Goal: Navigation & Orientation: Understand site structure

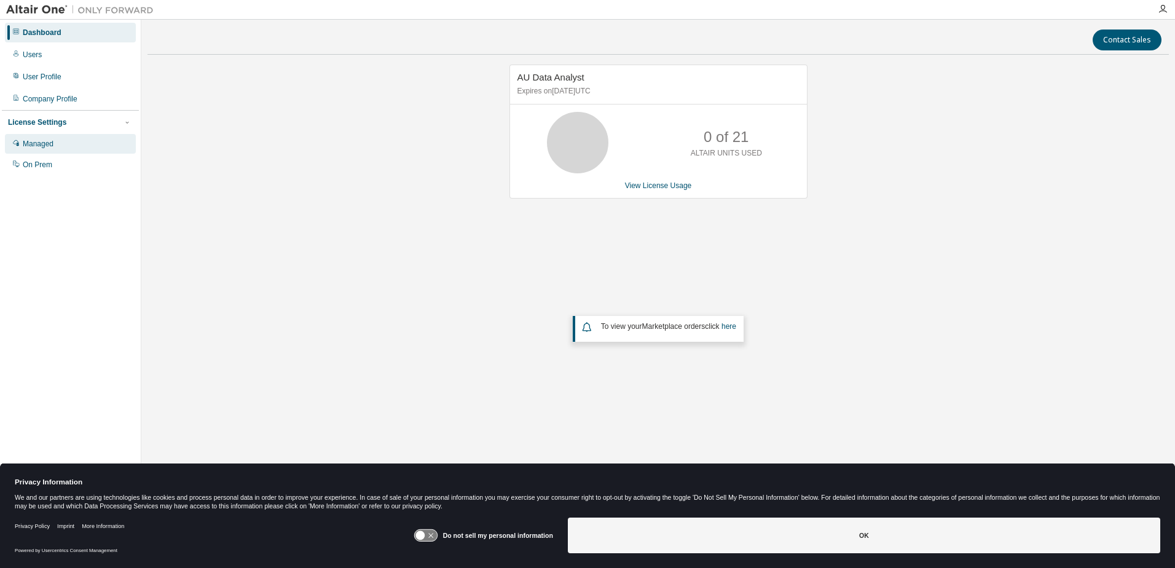
click at [22, 146] on div "Managed" at bounding box center [70, 144] width 131 height 20
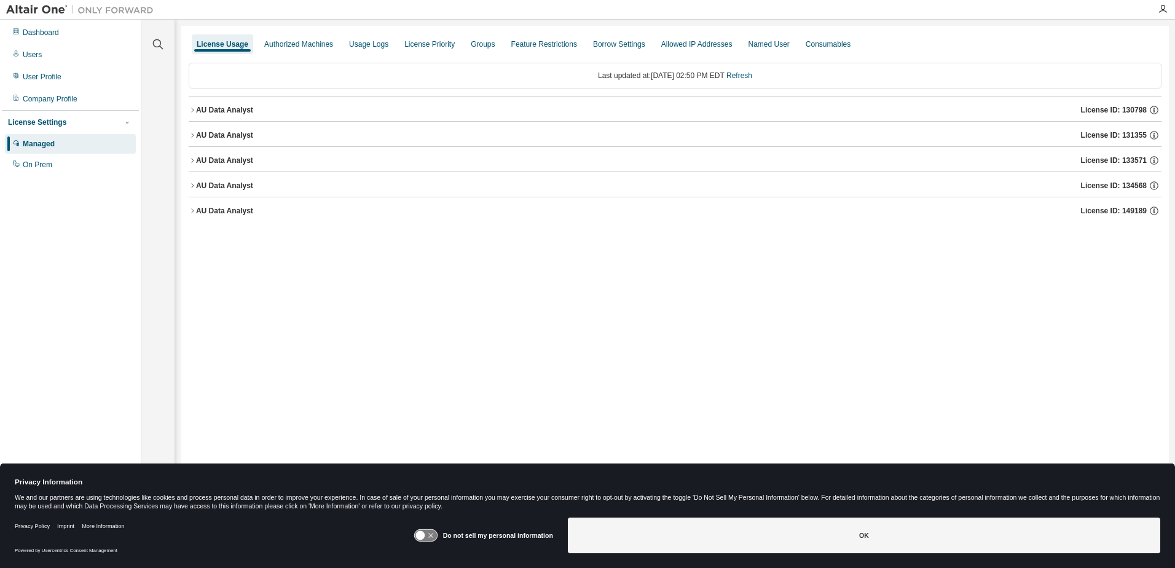
click at [193, 109] on icon "button" at bounding box center [192, 109] width 7 height 7
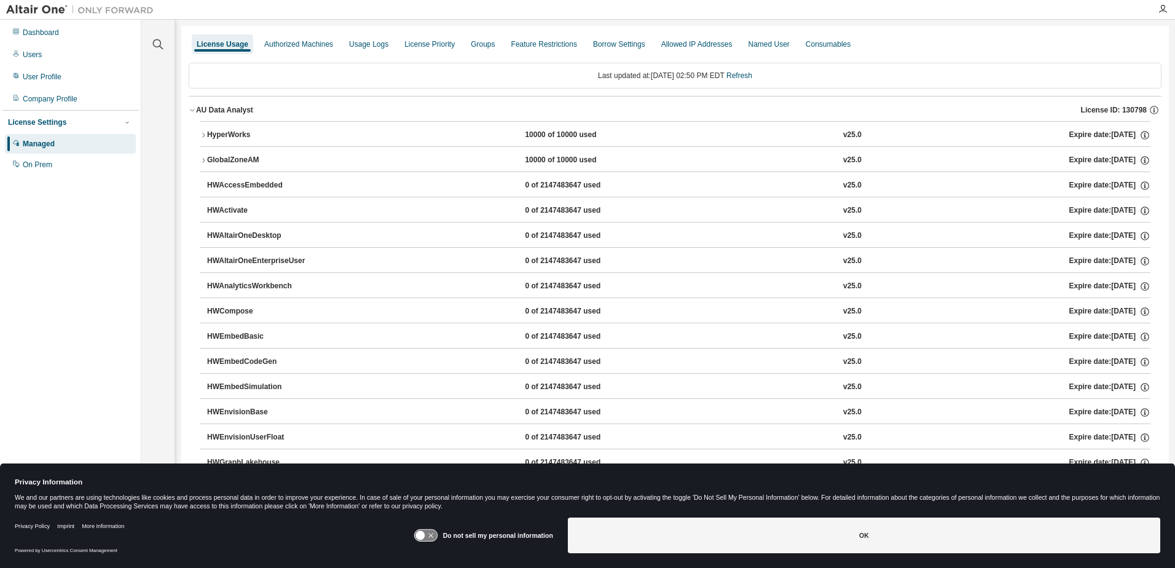
click at [193, 108] on icon "button" at bounding box center [192, 109] width 7 height 7
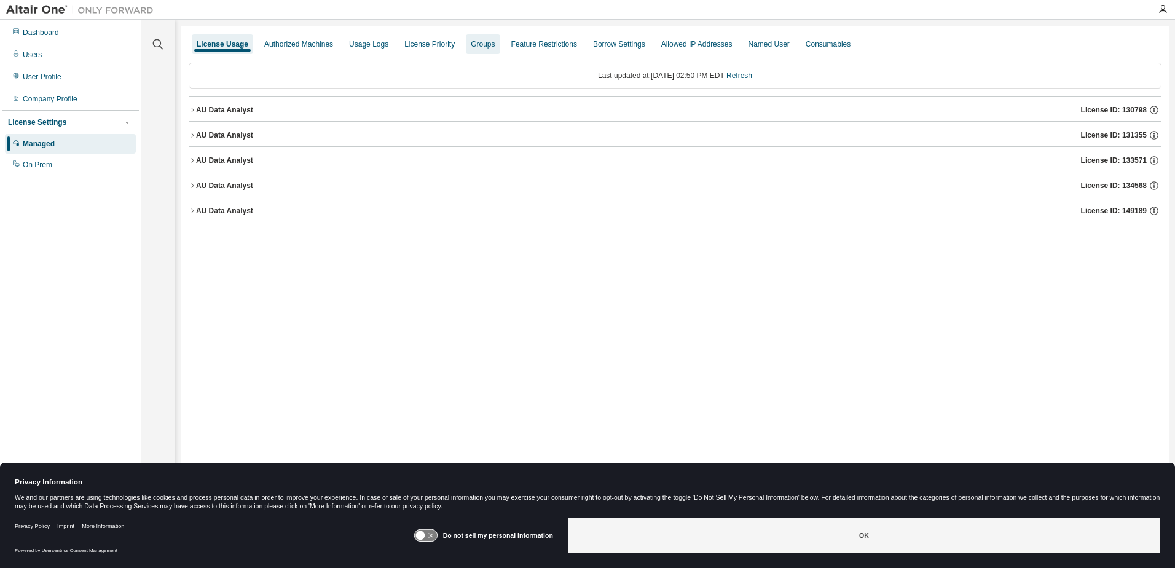
click at [474, 46] on div "Groups" at bounding box center [483, 44] width 24 height 10
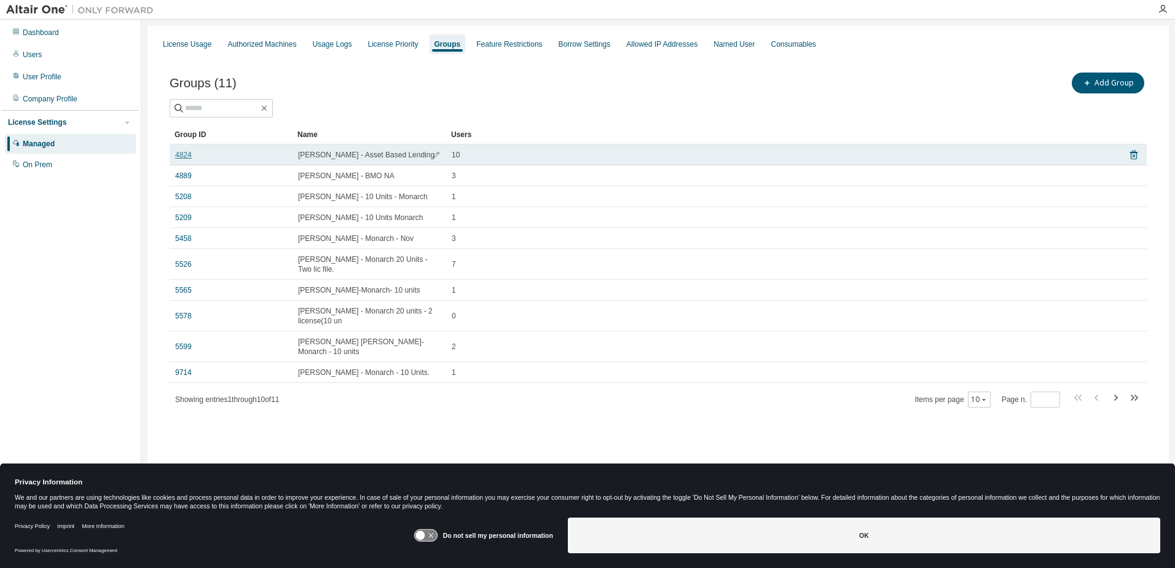
click at [184, 155] on link "4824" at bounding box center [183, 155] width 17 height 10
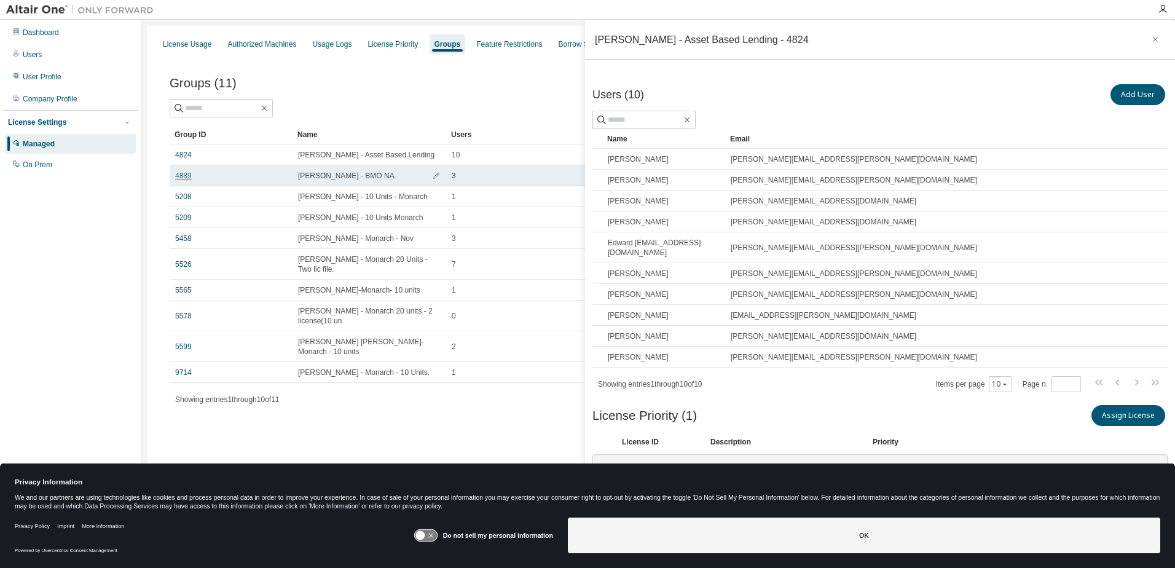
click at [180, 175] on link "4889" at bounding box center [183, 176] width 17 height 10
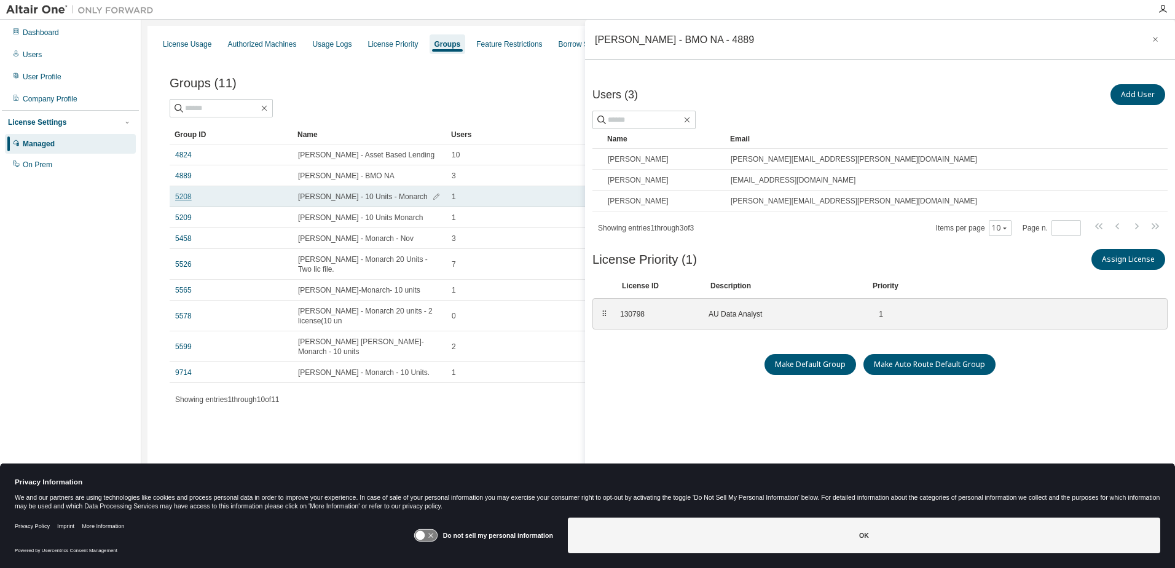
click at [178, 197] on link "5208" at bounding box center [183, 197] width 17 height 10
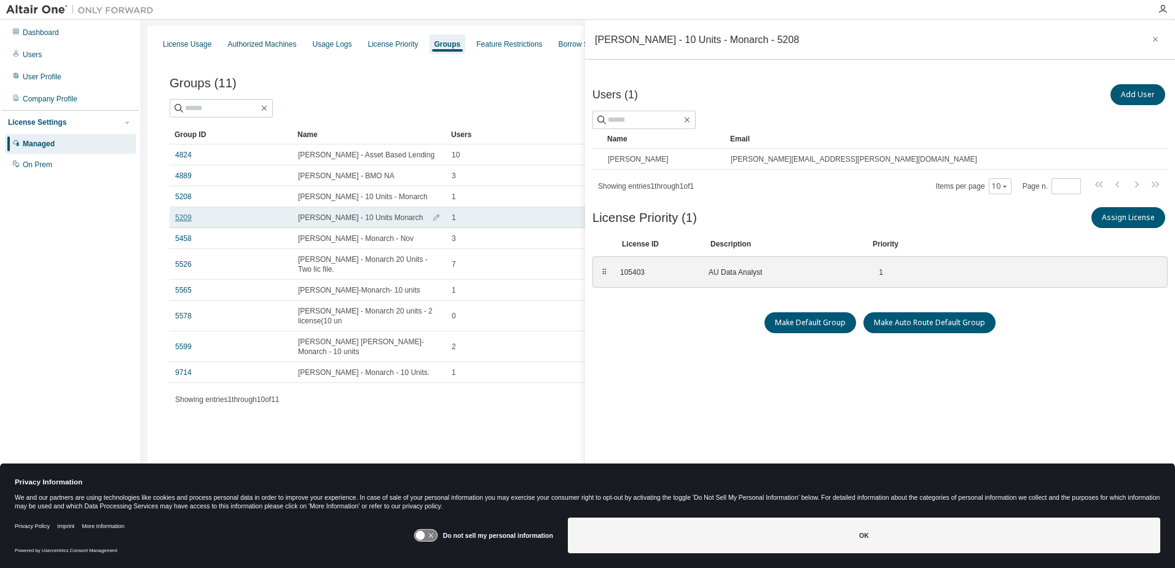
click at [183, 220] on link "5209" at bounding box center [183, 218] width 17 height 10
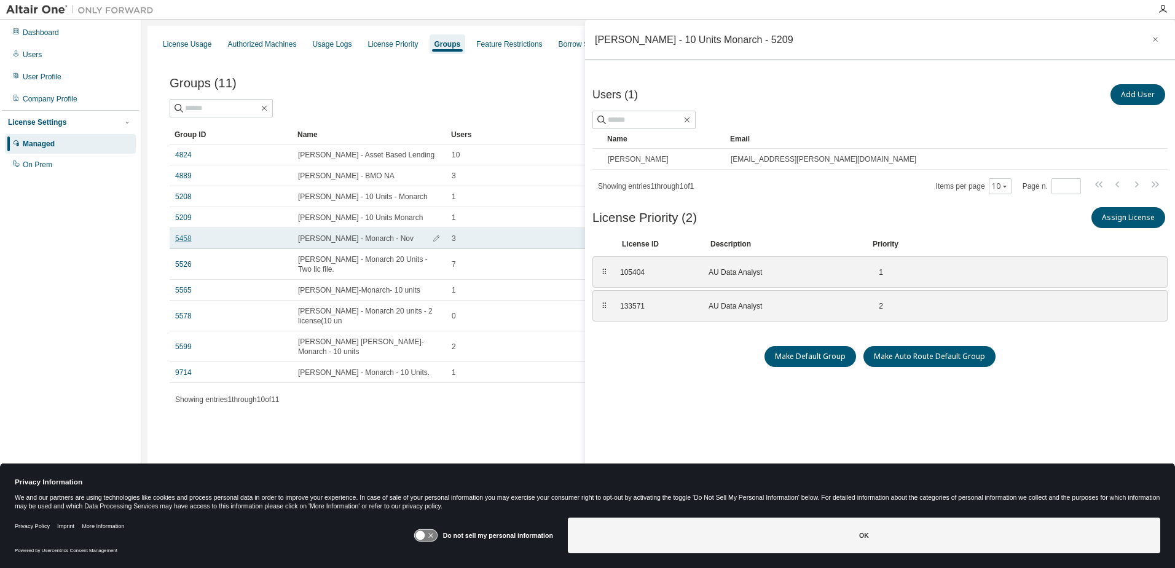
click at [184, 235] on link "5458" at bounding box center [183, 239] width 17 height 10
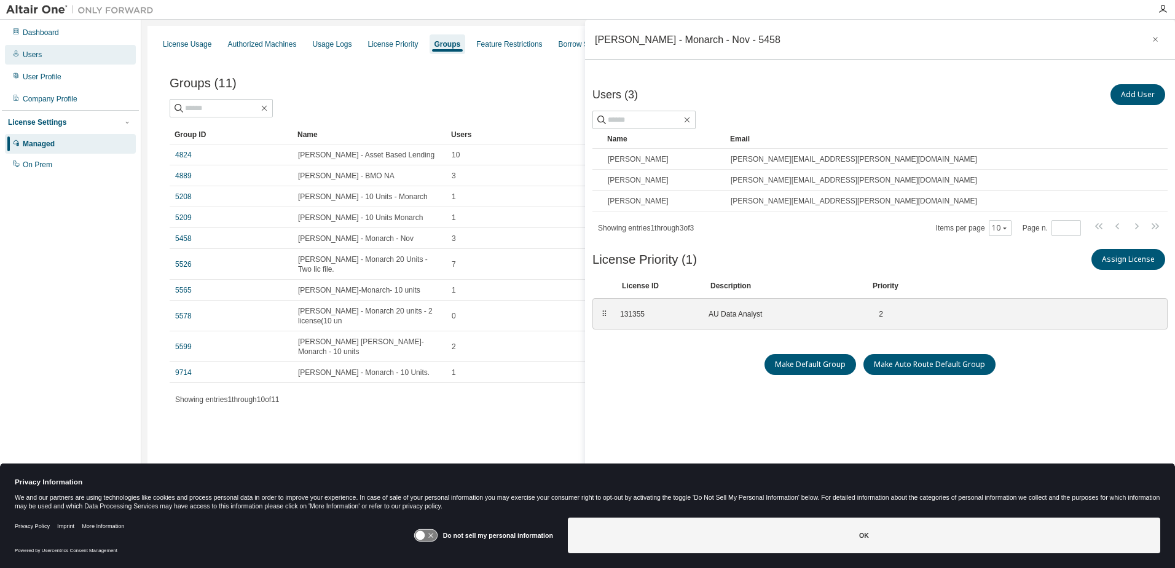
drag, startPoint x: 41, startPoint y: 57, endPoint x: 69, endPoint y: 58, distance: 28.3
click at [44, 57] on div "Users" at bounding box center [70, 55] width 131 height 20
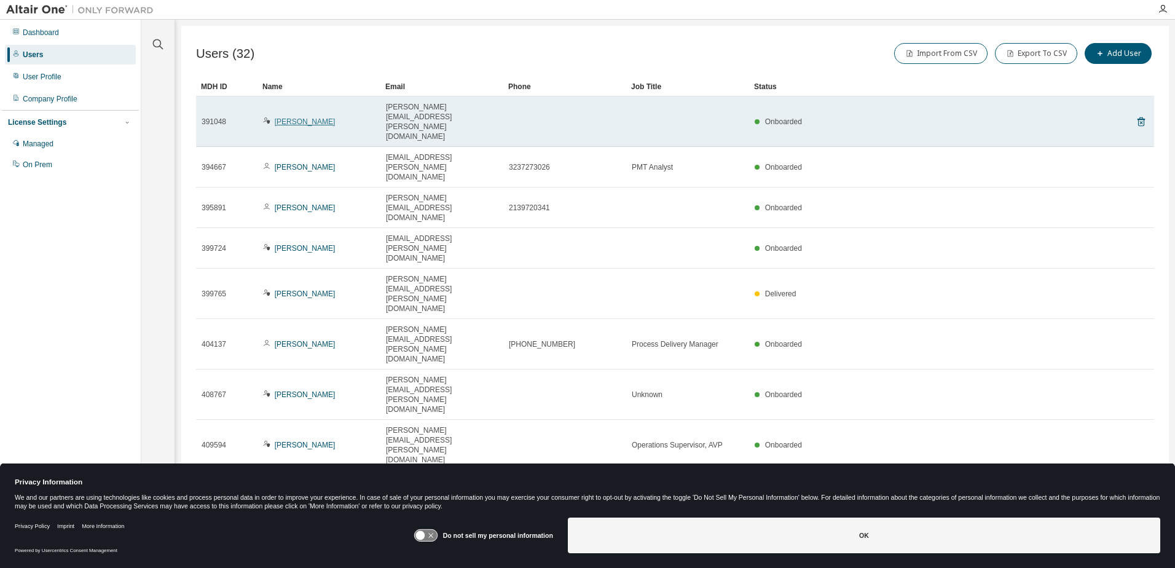
click at [282, 117] on link "Carla Noriega" at bounding box center [305, 121] width 61 height 9
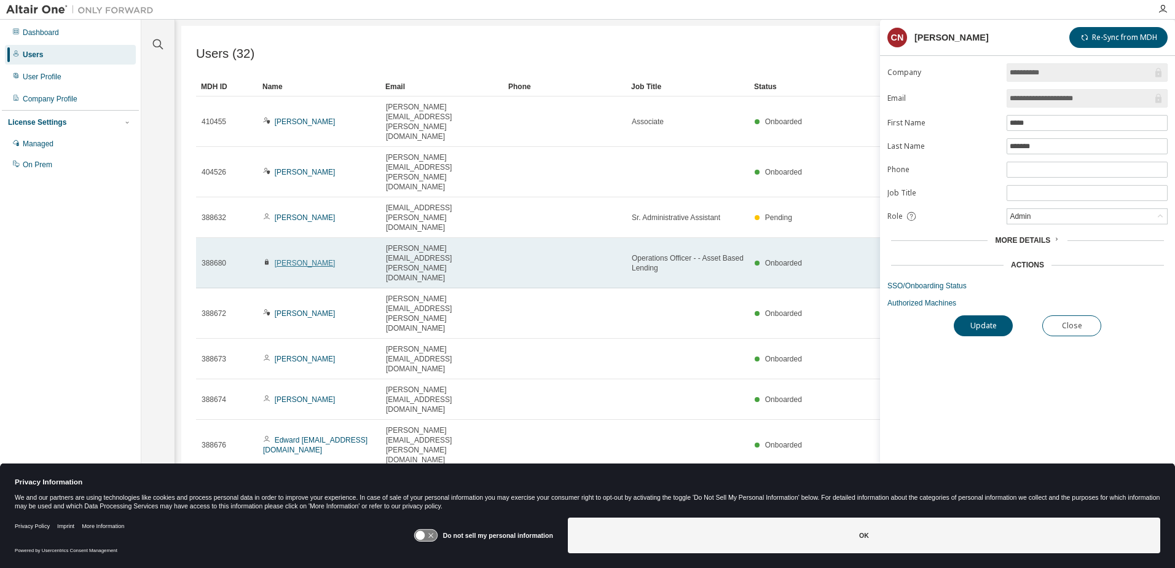
click at [281, 259] on link "[PERSON_NAME]" at bounding box center [305, 263] width 61 height 9
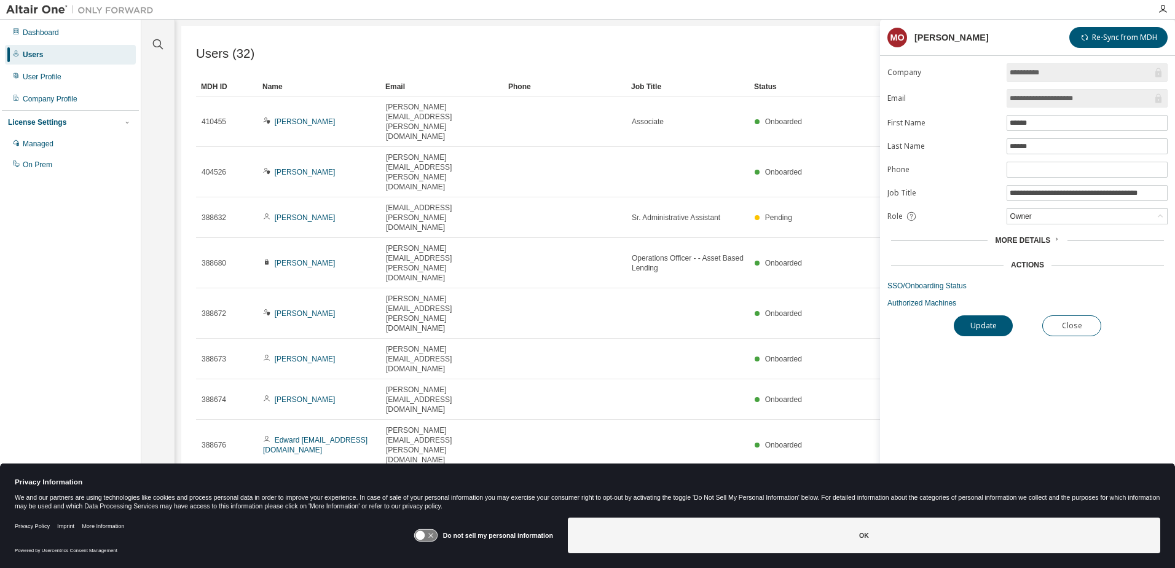
click at [419, 406] on div "Users (32) Import From CSV Export To CSV Add User Clear Load Save Save As Field…" at bounding box center [675, 276] width 988 height 500
click at [1091, 326] on button "Close" at bounding box center [1072, 325] width 59 height 21
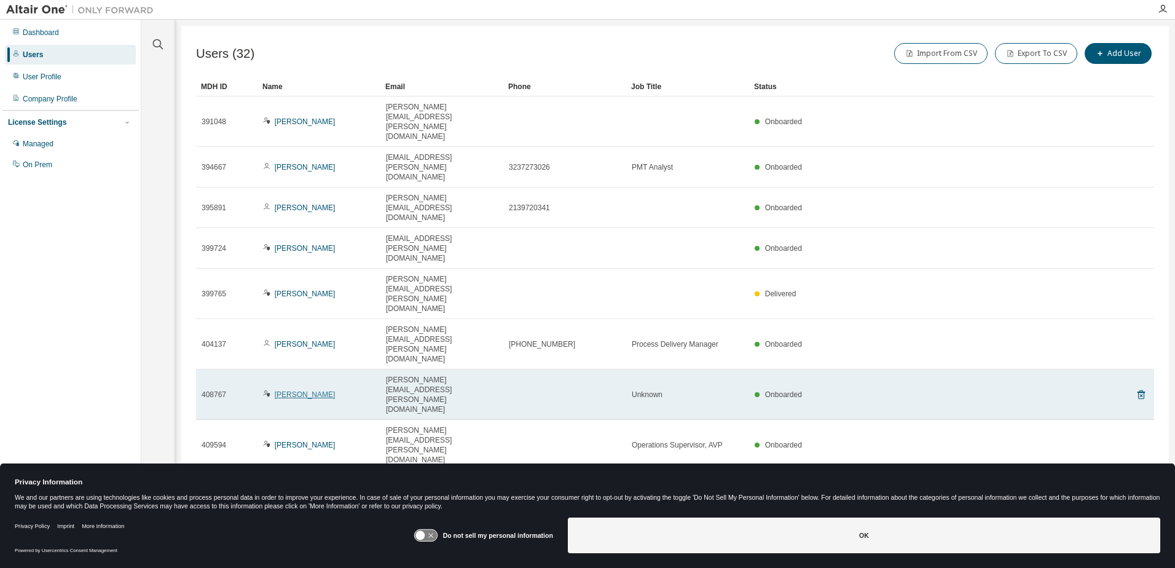
click at [295, 390] on link "Peter Surman" at bounding box center [305, 394] width 61 height 9
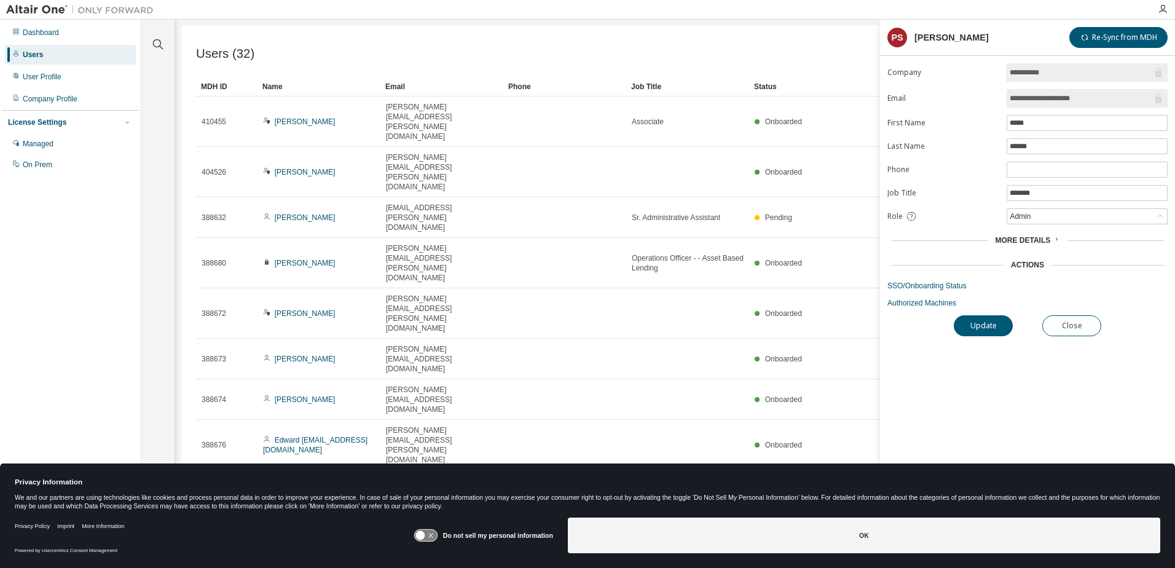
click at [599, 433] on div "Users (32) Import From CSV Export To CSV Add User Clear Load Save Save As Field…" at bounding box center [675, 276] width 988 height 500
click at [1074, 325] on button "Close" at bounding box center [1072, 325] width 59 height 21
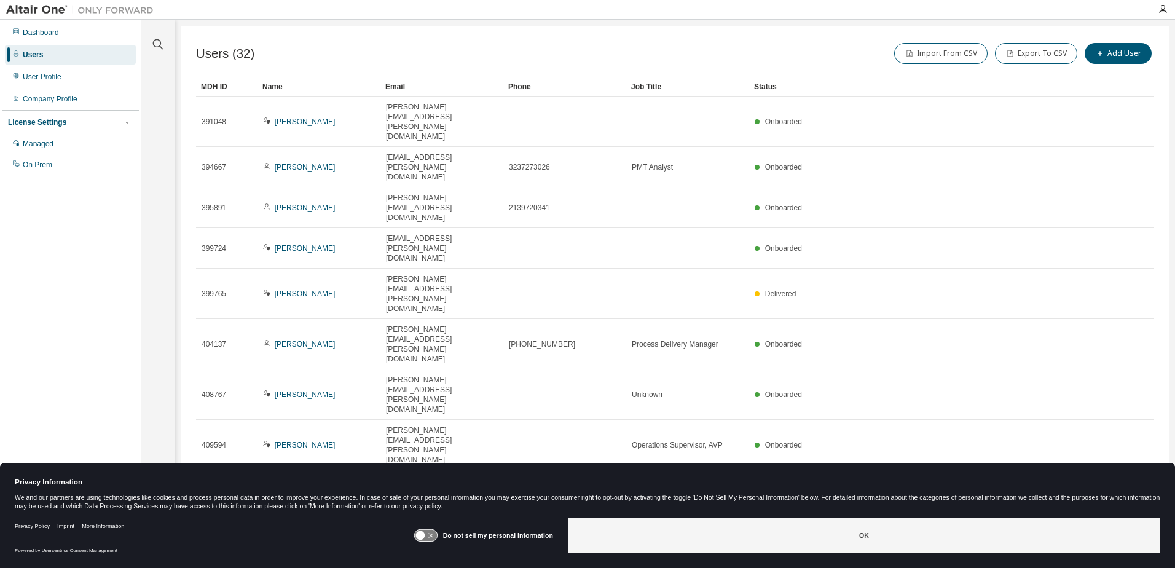
click at [1122, 559] on icon "button" at bounding box center [1123, 566] width 15 height 15
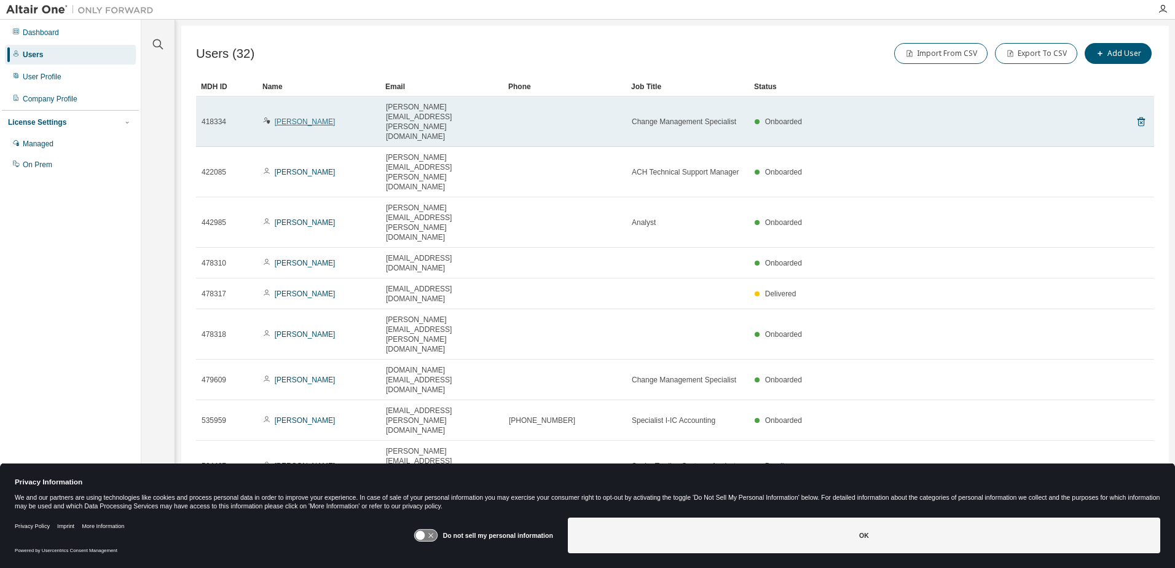
click at [299, 117] on link "[PERSON_NAME]" at bounding box center [305, 121] width 61 height 9
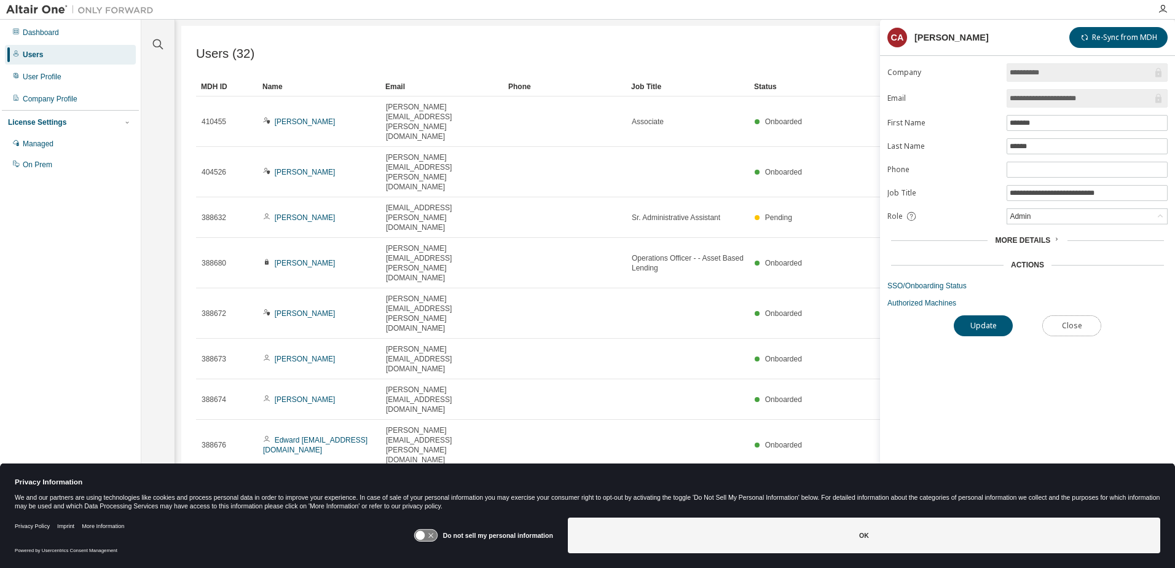
click at [1073, 319] on button "Close" at bounding box center [1072, 325] width 59 height 21
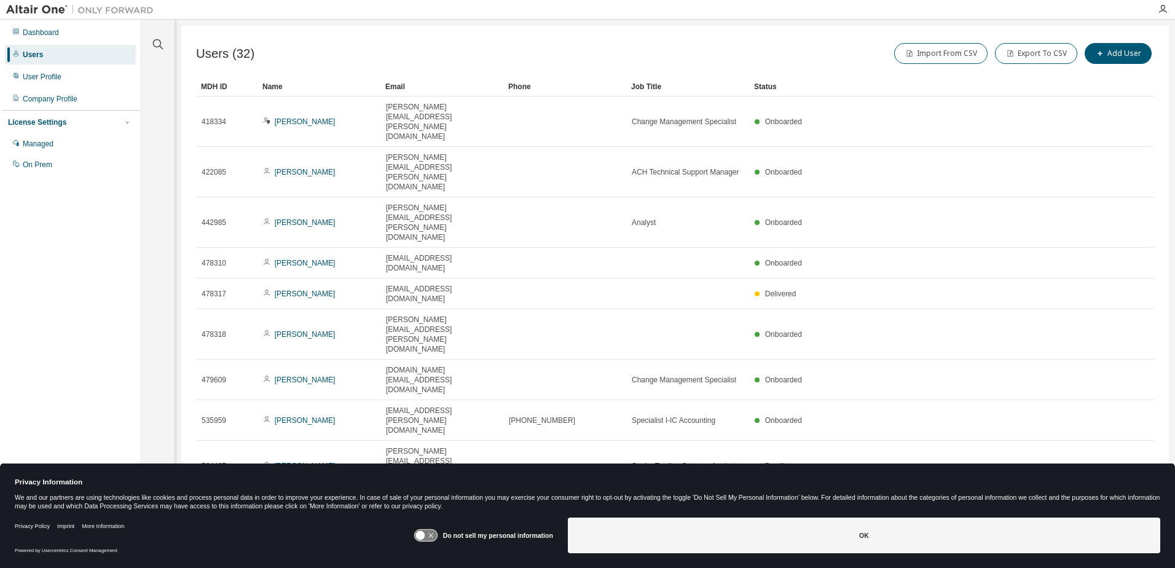
click at [1121, 549] on icon "button" at bounding box center [1123, 556] width 15 height 15
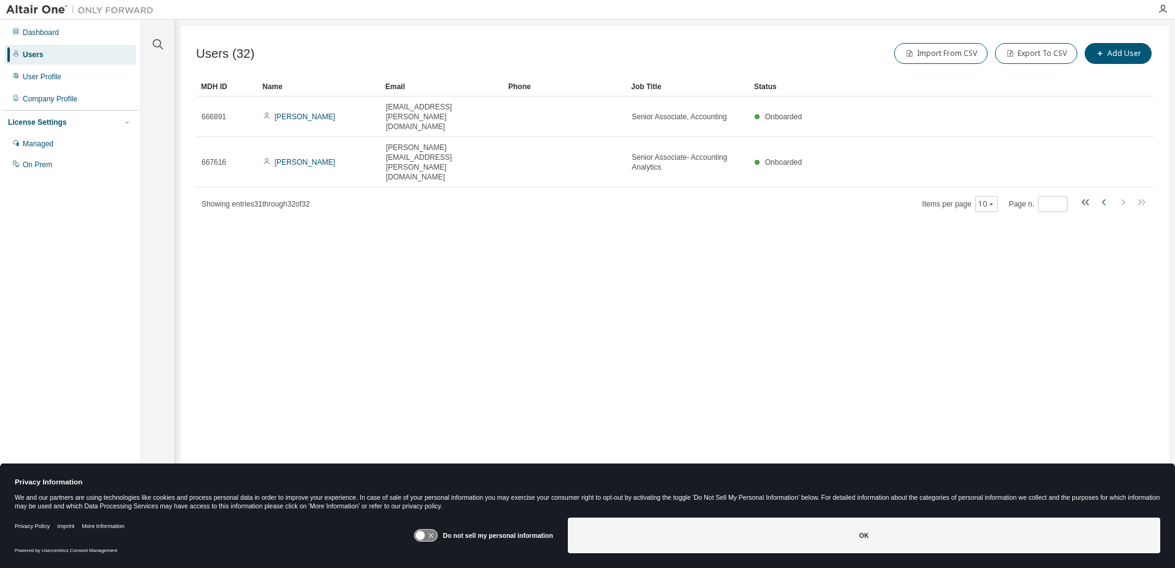
click at [1106, 195] on icon "button" at bounding box center [1104, 202] width 15 height 15
type input "*"
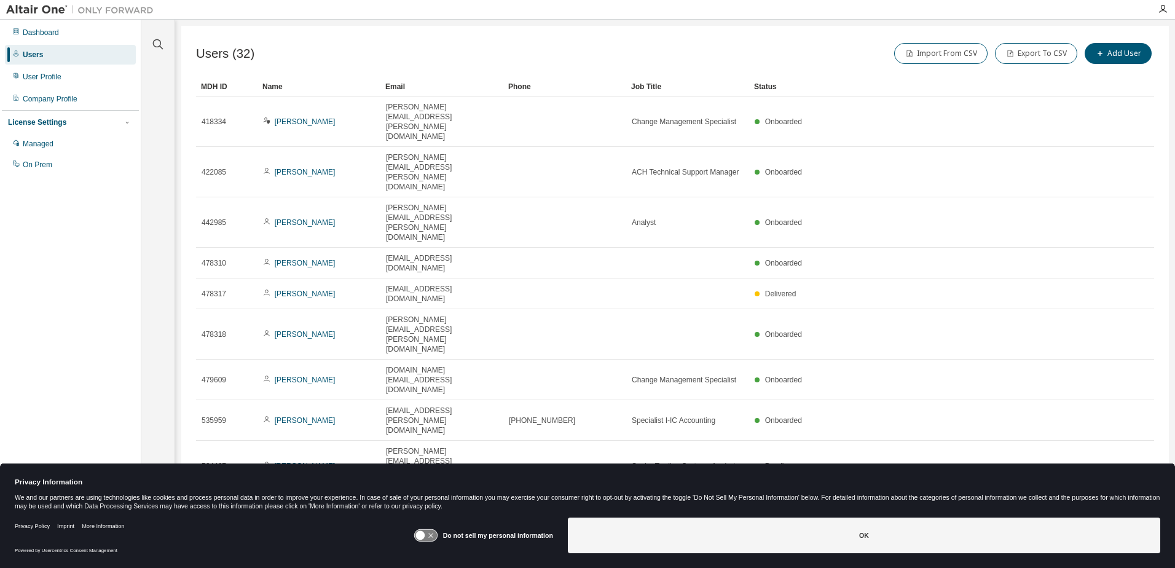
click at [28, 50] on div "Users" at bounding box center [33, 55] width 20 height 10
click at [31, 30] on div "Dashboard" at bounding box center [41, 33] width 36 height 10
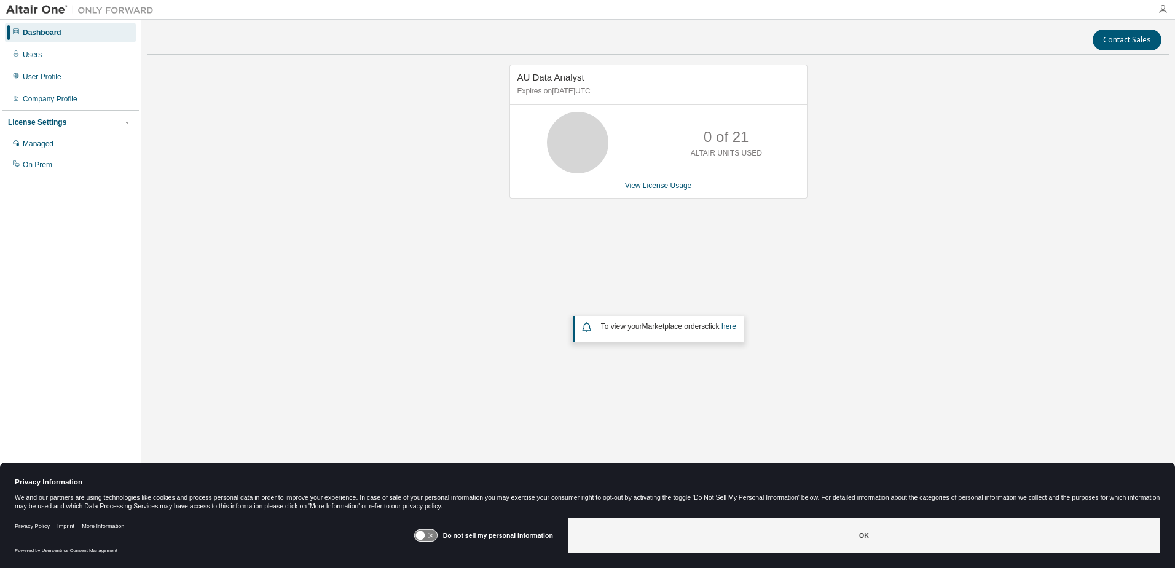
click at [1164, 9] on icon "button" at bounding box center [1163, 9] width 10 height 10
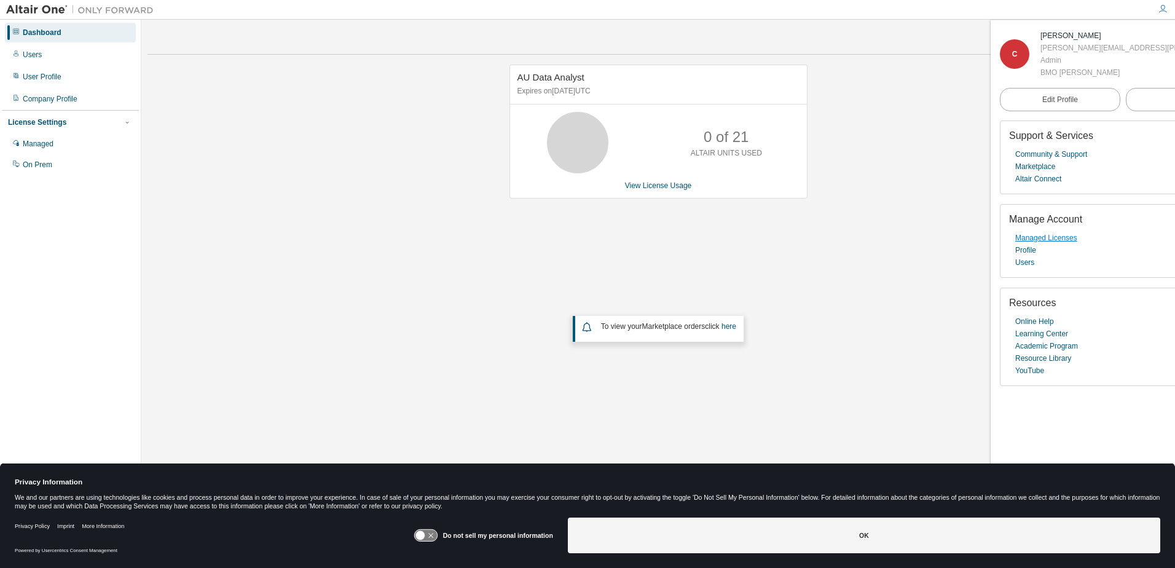
click at [1038, 237] on link "Managed Licenses" at bounding box center [1047, 238] width 62 height 12
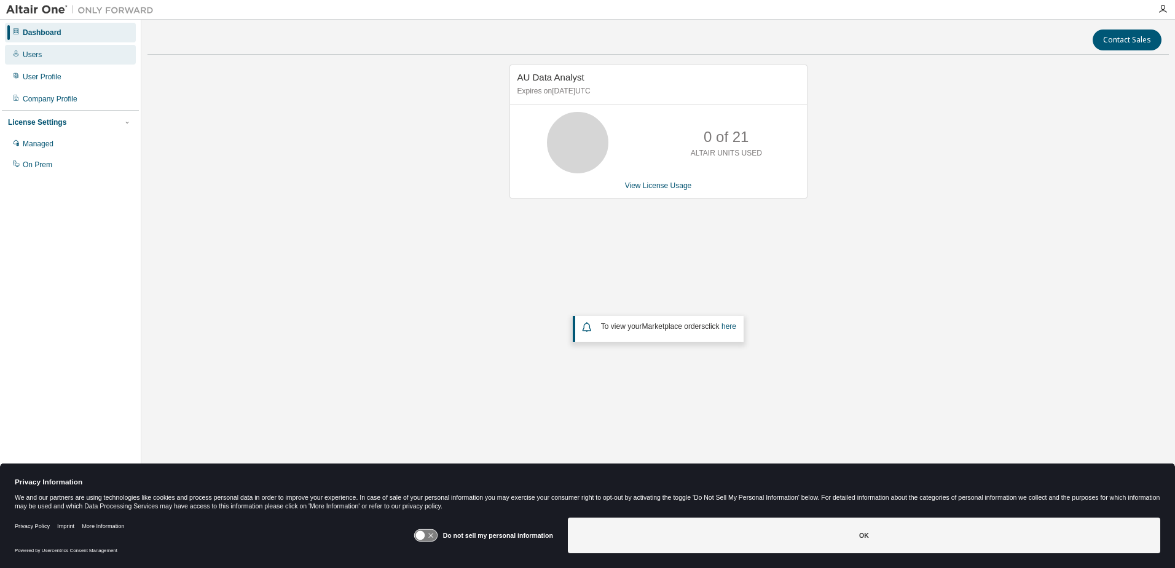
click at [39, 58] on div "Users" at bounding box center [32, 55] width 19 height 10
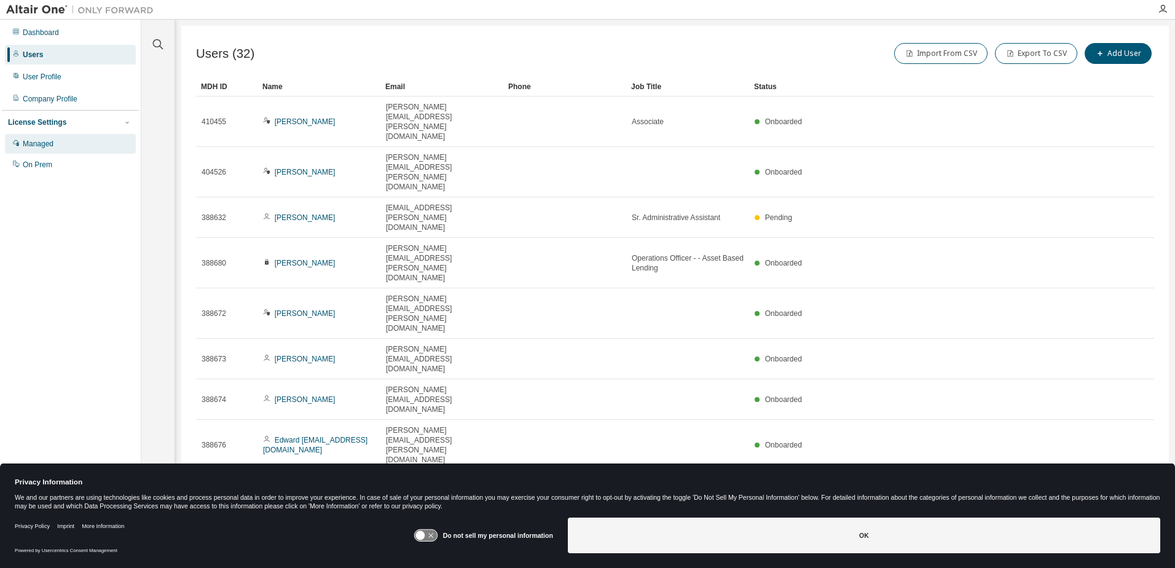
click at [30, 146] on div "Managed" at bounding box center [38, 144] width 31 height 10
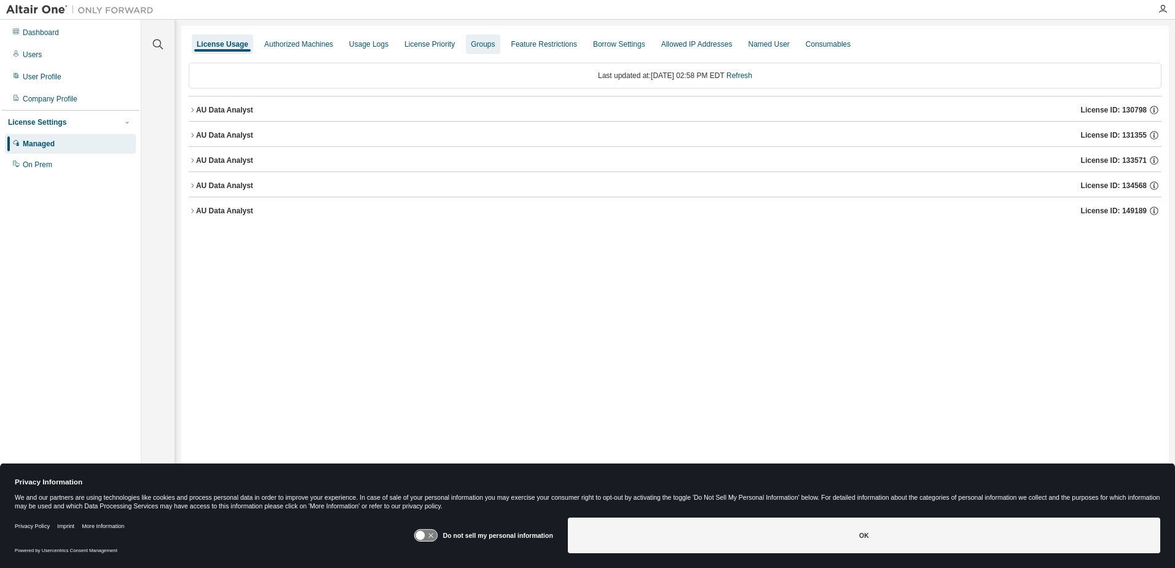
click at [479, 42] on div "Groups" at bounding box center [483, 44] width 24 height 10
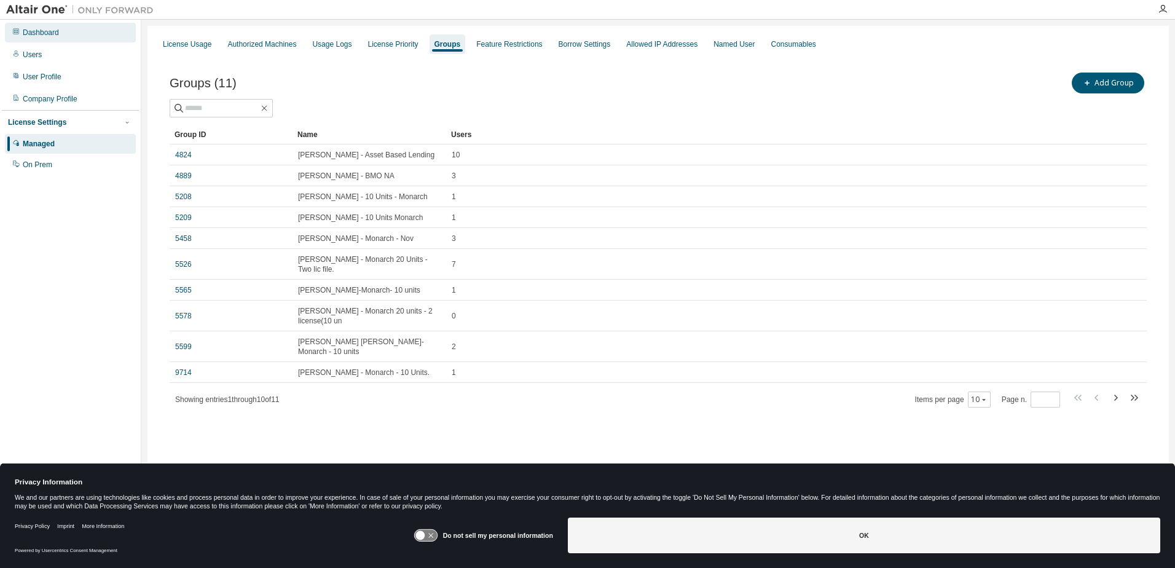
click at [56, 34] on div "Dashboard" at bounding box center [41, 33] width 36 height 10
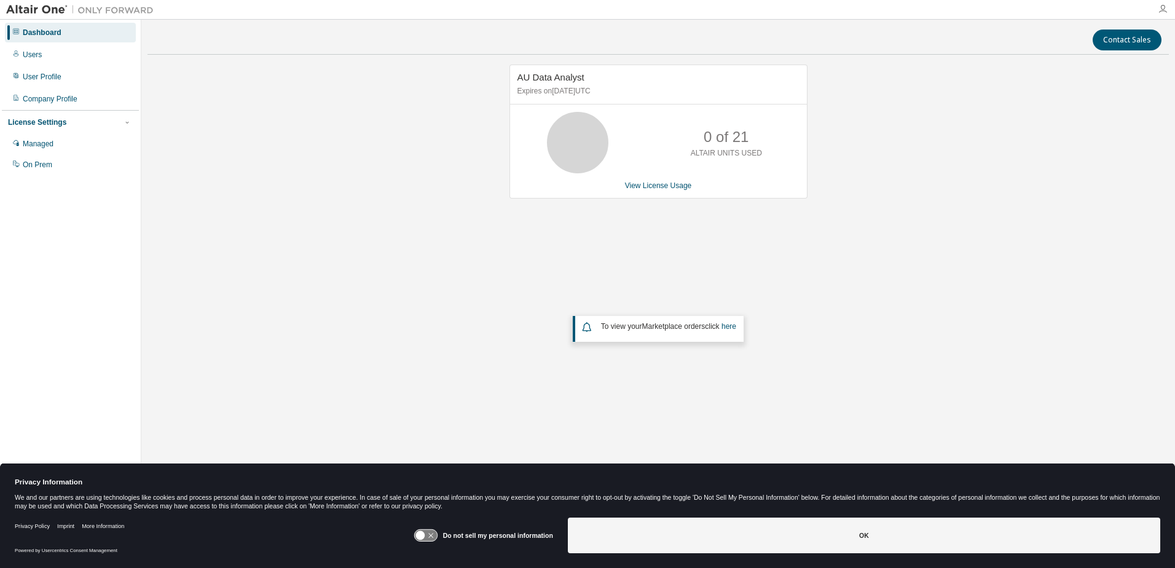
click at [1164, 12] on icon "button" at bounding box center [1163, 9] width 10 height 10
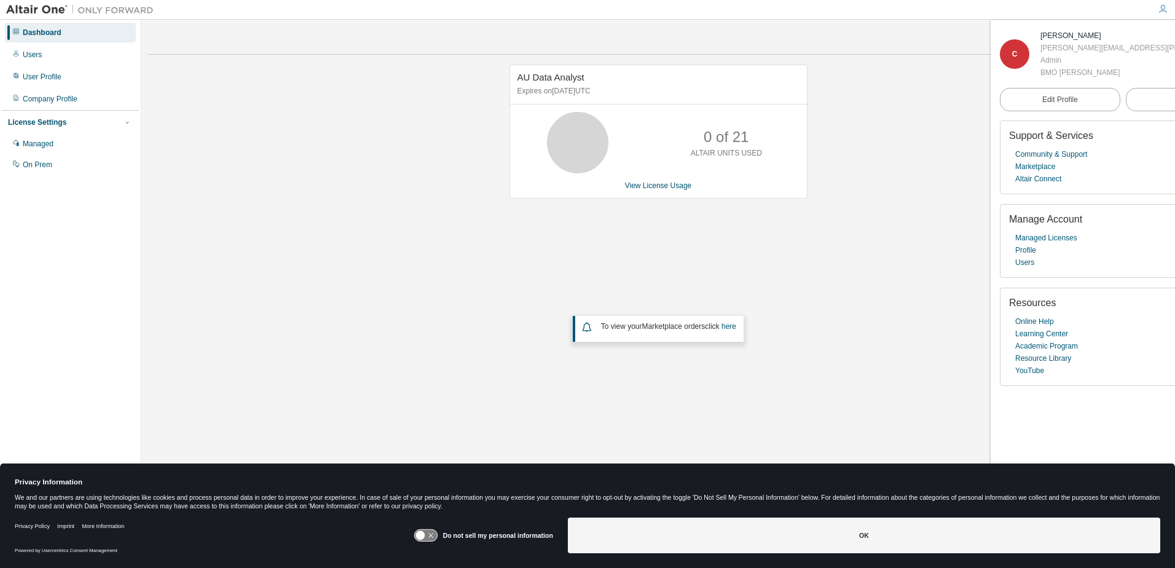
click at [60, 245] on div "Dashboard Users User Profile Company Profile License Settings Managed On Prem" at bounding box center [70, 265] width 137 height 487
click at [37, 9] on img at bounding box center [83, 10] width 154 height 12
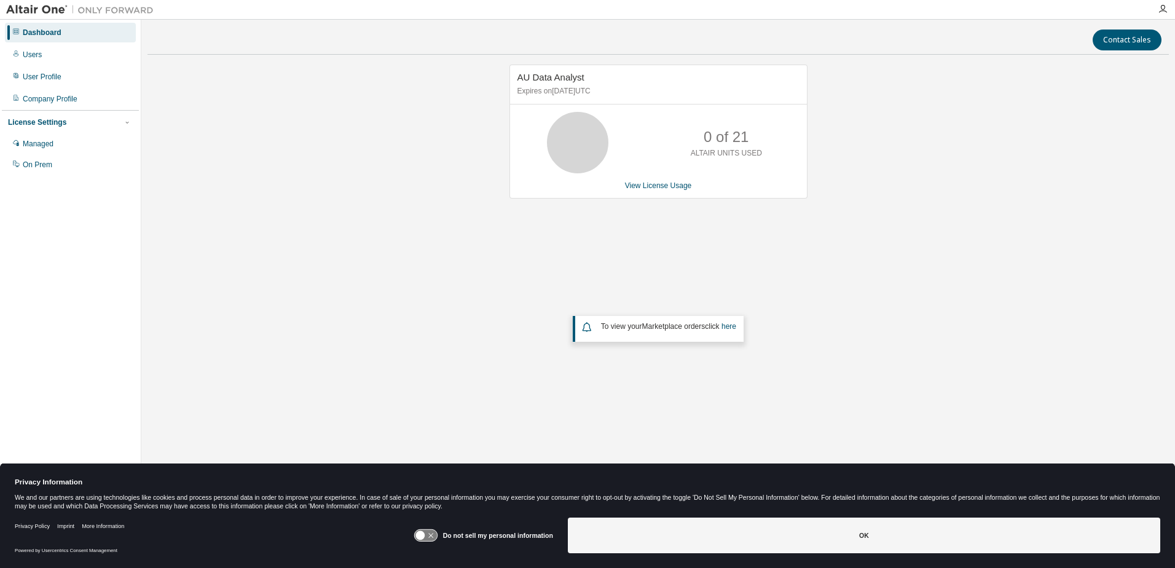
click at [33, 8] on img at bounding box center [83, 10] width 154 height 12
click at [33, 9] on img at bounding box center [83, 10] width 154 height 12
